Goal: Communication & Community: Answer question/provide support

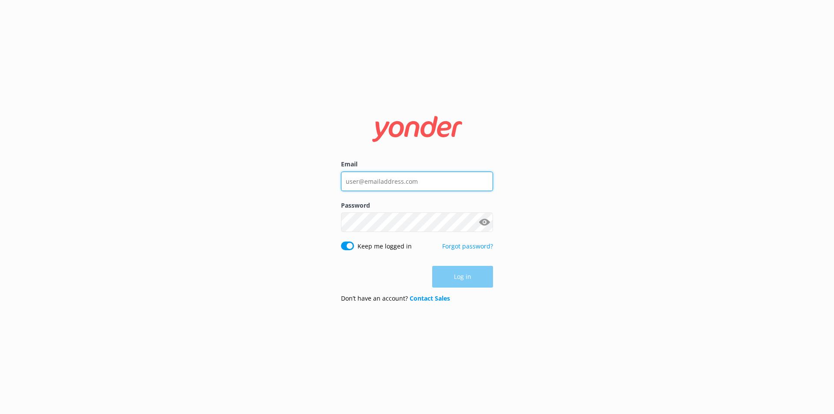
type input "[EMAIL_ADDRESS][DOMAIN_NAME]"
click at [469, 279] on div "Log in" at bounding box center [417, 277] width 152 height 22
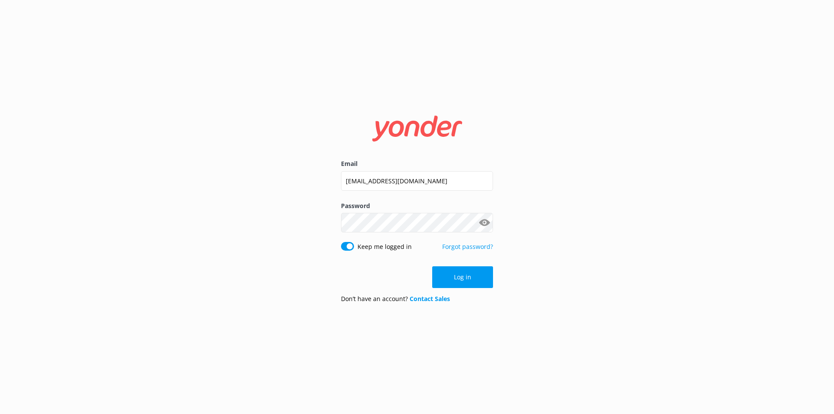
click at [469, 279] on button "Log in" at bounding box center [462, 277] width 61 height 22
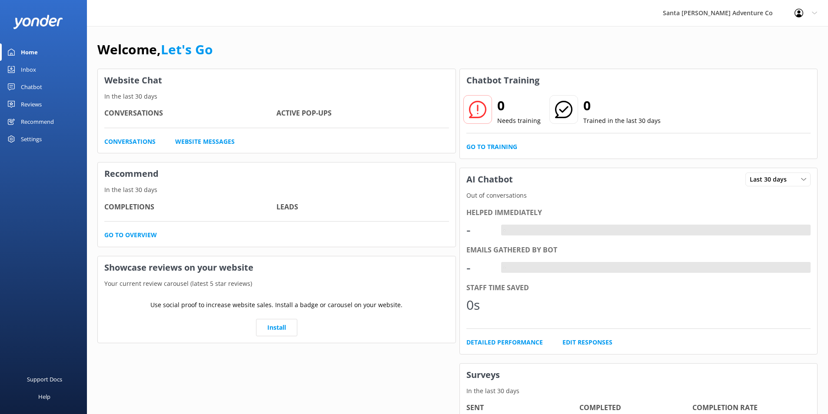
click at [30, 69] on div "Inbox" at bounding box center [28, 69] width 15 height 17
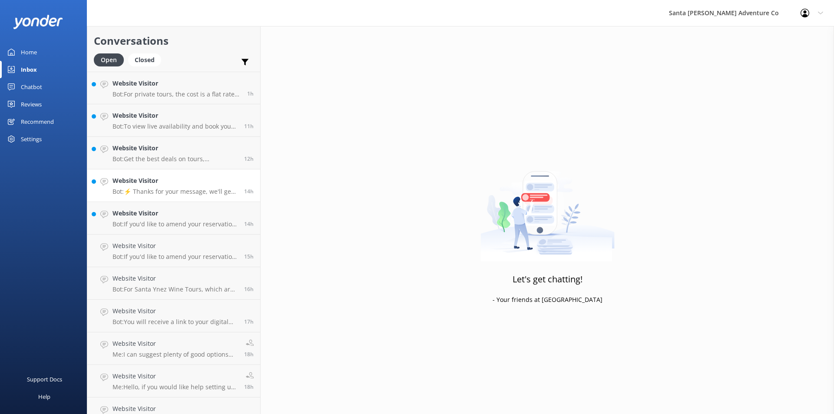
click at [145, 191] on p "Bot: ⚡ Thanks for your message, we'll get back to you as soon as we can. You're…" at bounding box center [175, 192] width 125 height 8
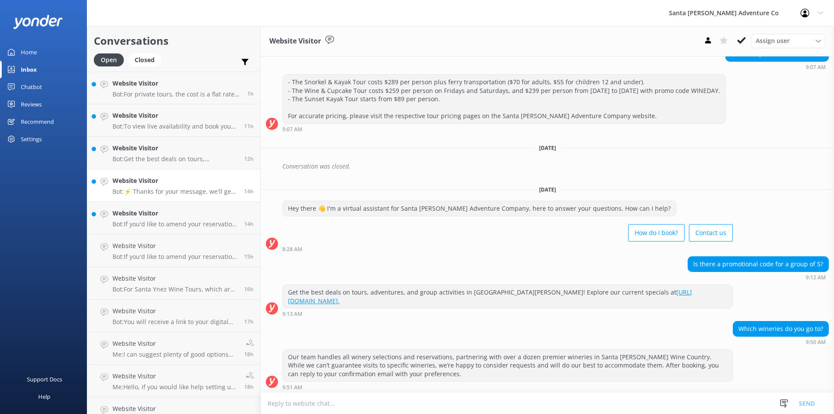
scroll to position [522, 0]
